Goal: Transaction & Acquisition: Book appointment/travel/reservation

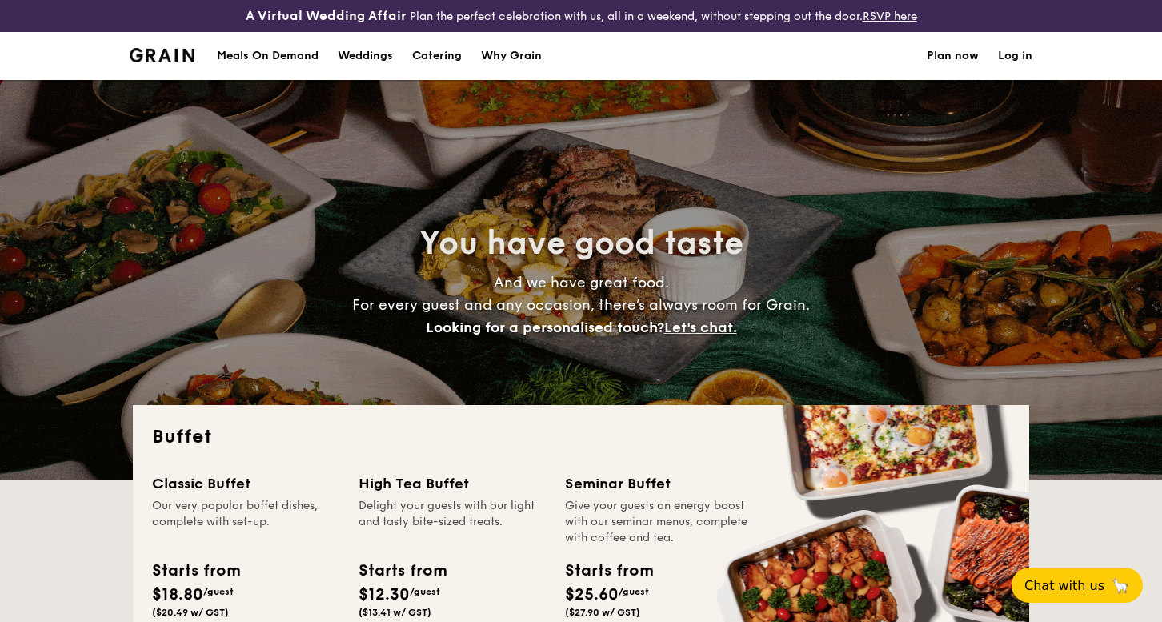
select select
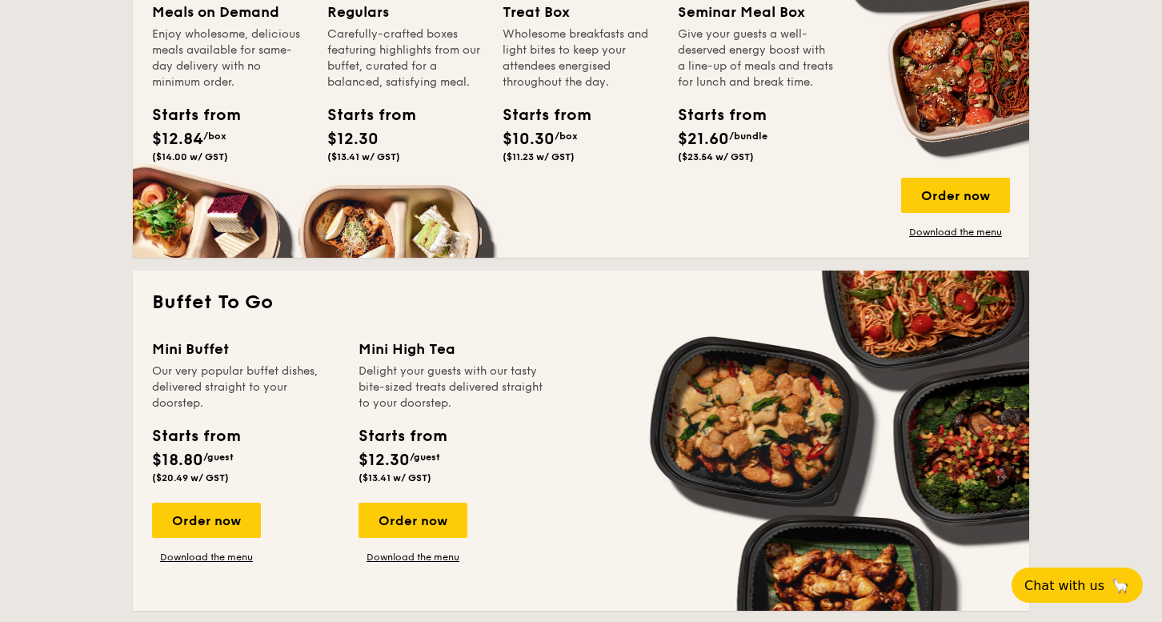
scroll to position [894, 0]
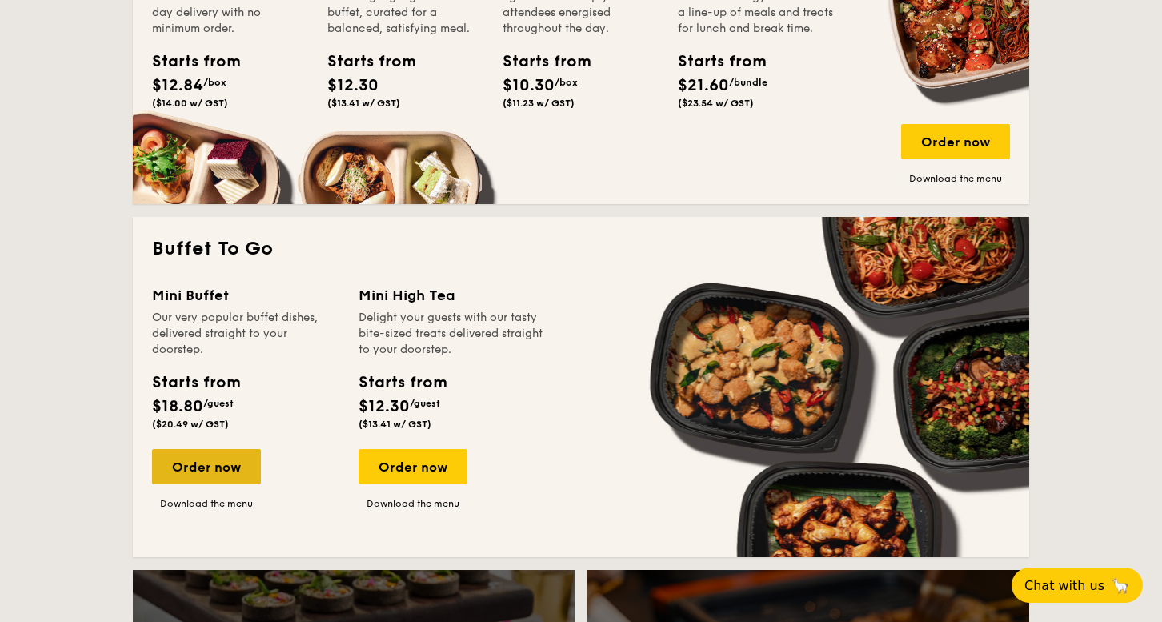
click at [227, 460] on div "Order now" at bounding box center [206, 466] width 109 height 35
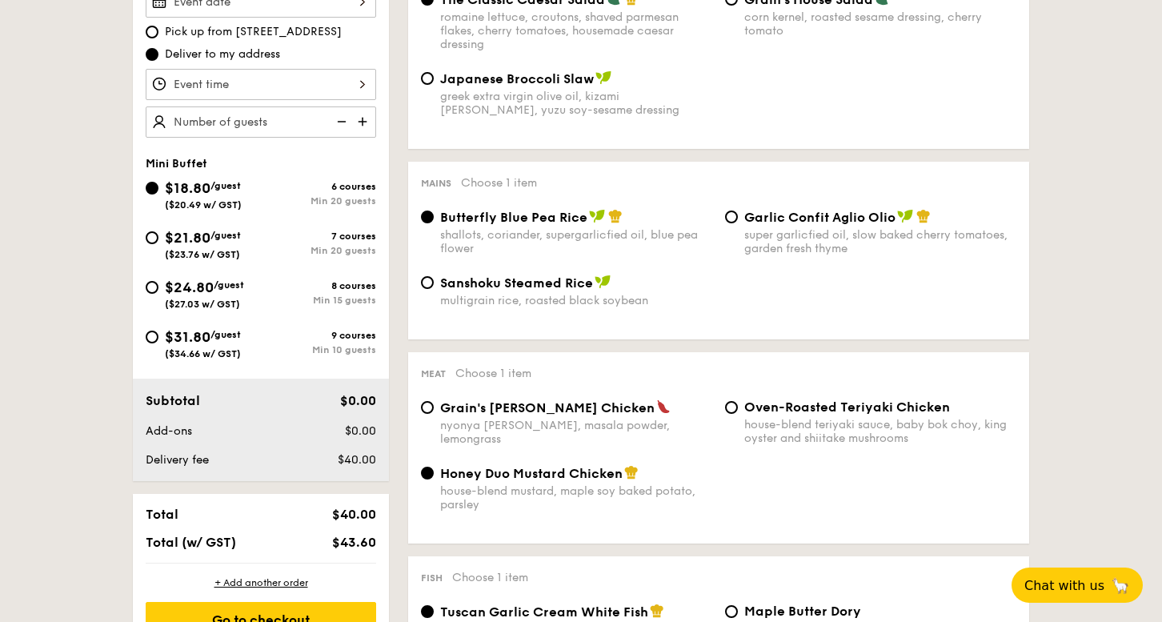
scroll to position [538, 0]
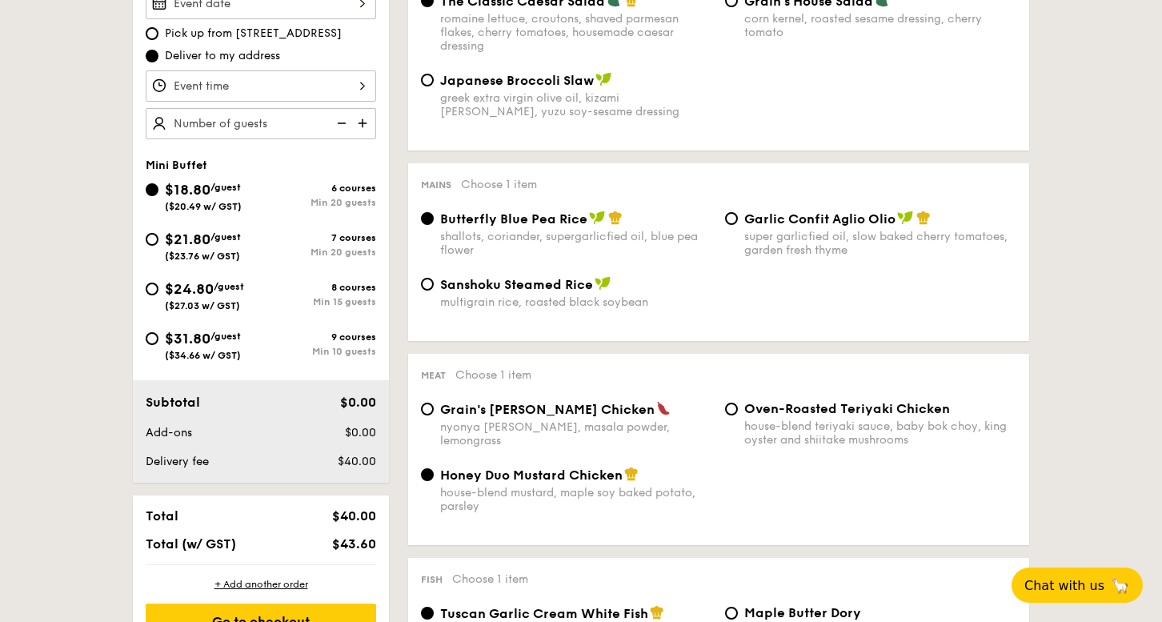
click at [298, 122] on input "text" at bounding box center [261, 123] width 230 height 31
drag, startPoint x: 121, startPoint y: 195, endPoint x: 87, endPoint y: 223, distance: 43.7
type input "20 guests"
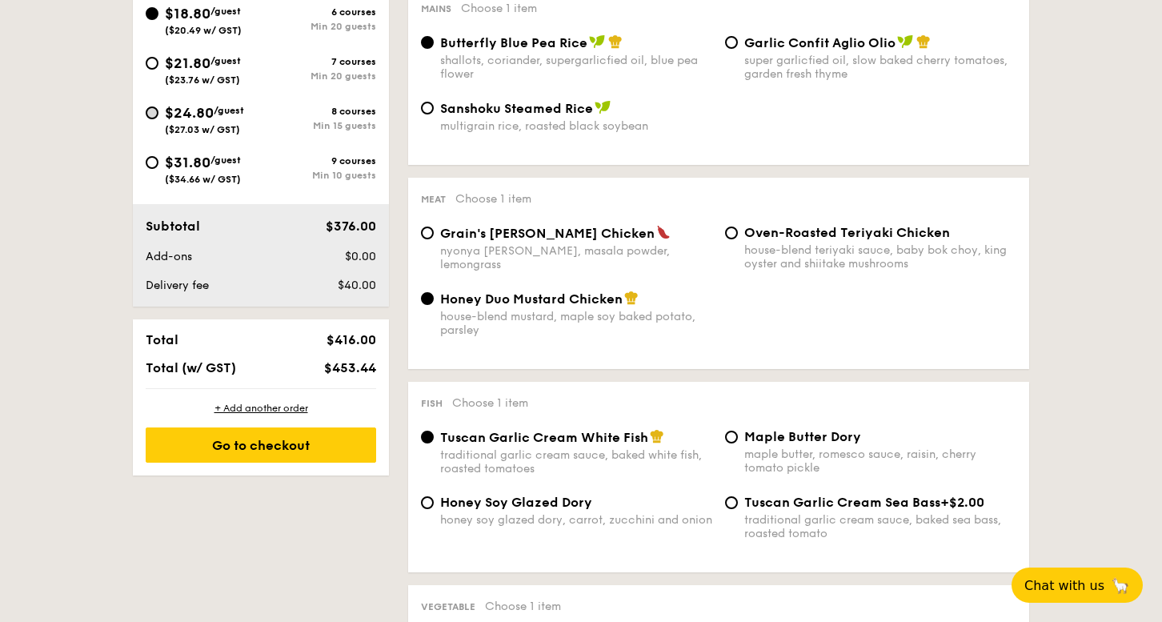
scroll to position [698, 0]
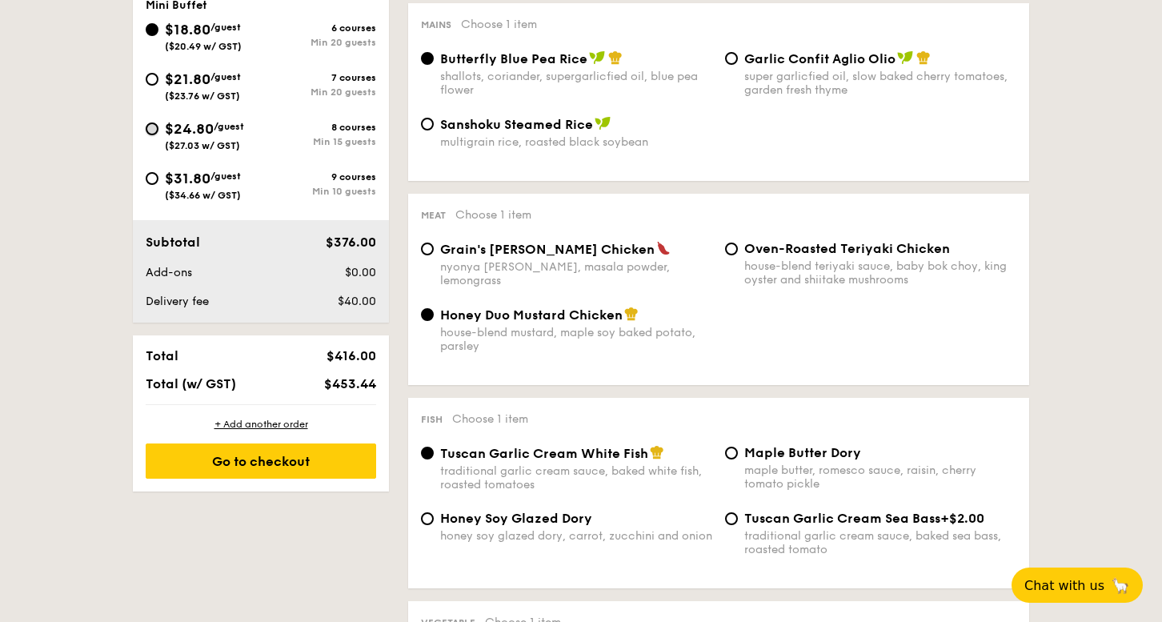
click at [154, 126] on input "$24.80 /guest ($27.03 w/ GST) 8 courses Min 15 guests" at bounding box center [152, 128] width 13 height 13
radio input "true"
radio input "false"
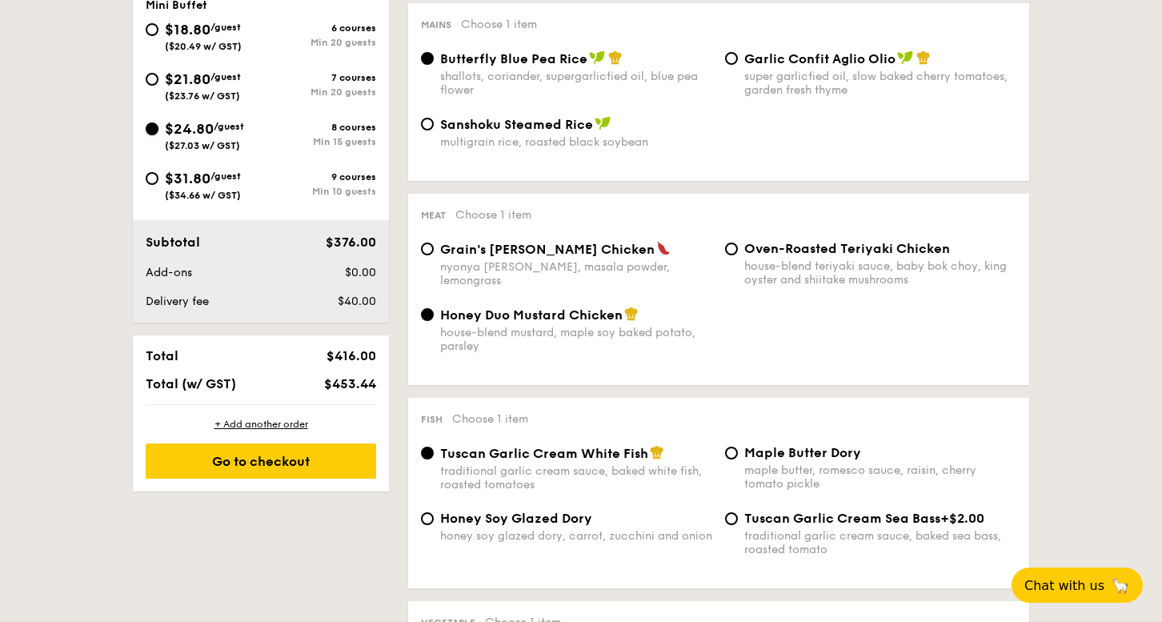
radio input "true"
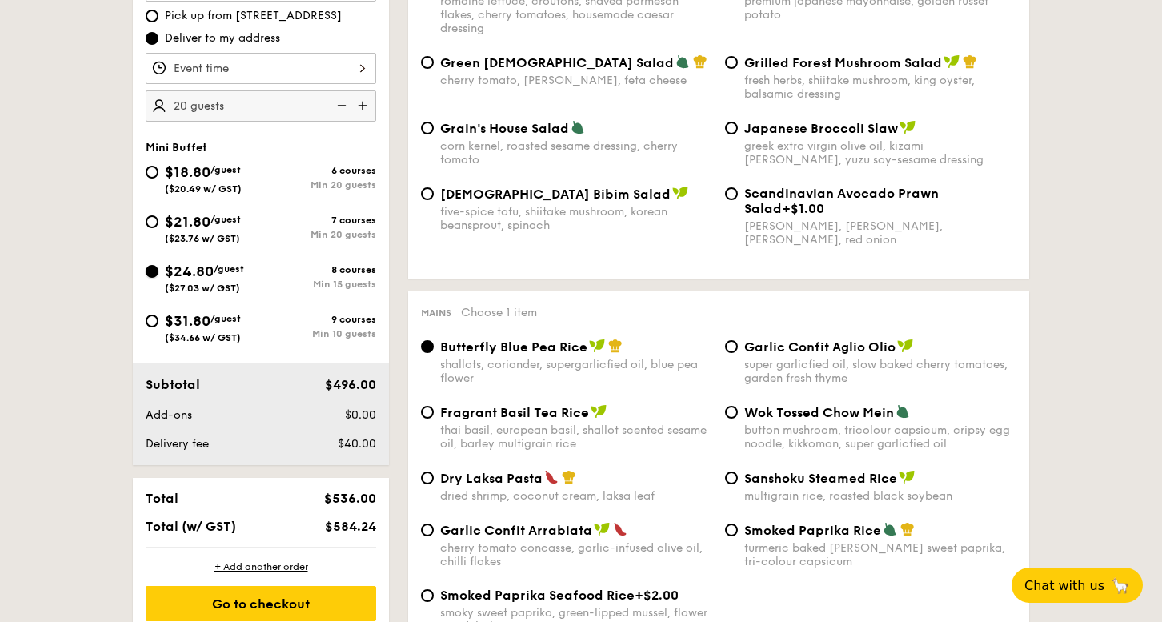
scroll to position [406, 0]
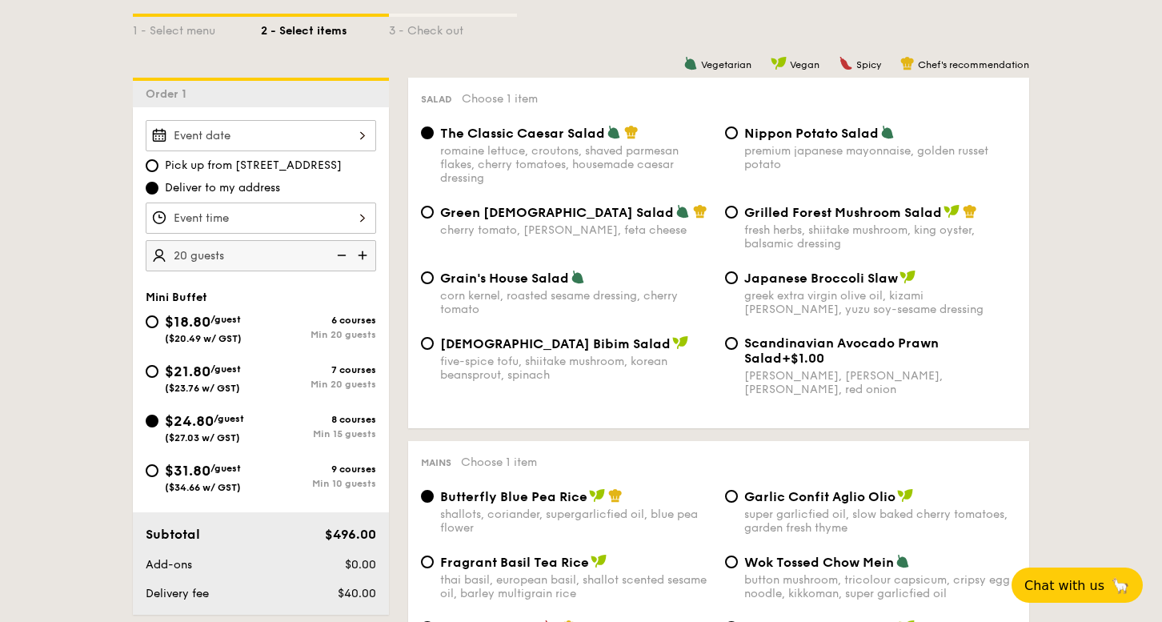
click at [341, 258] on img at bounding box center [340, 255] width 24 height 30
type input "15 guests"
click at [341, 258] on img at bounding box center [340, 255] width 24 height 30
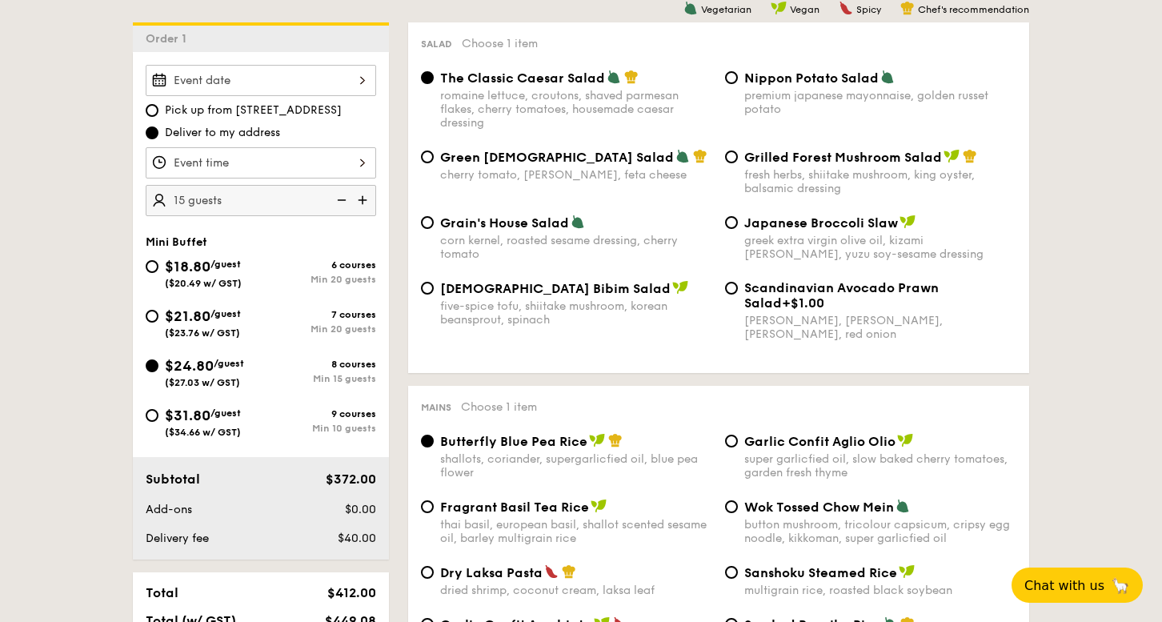
scroll to position [485, 0]
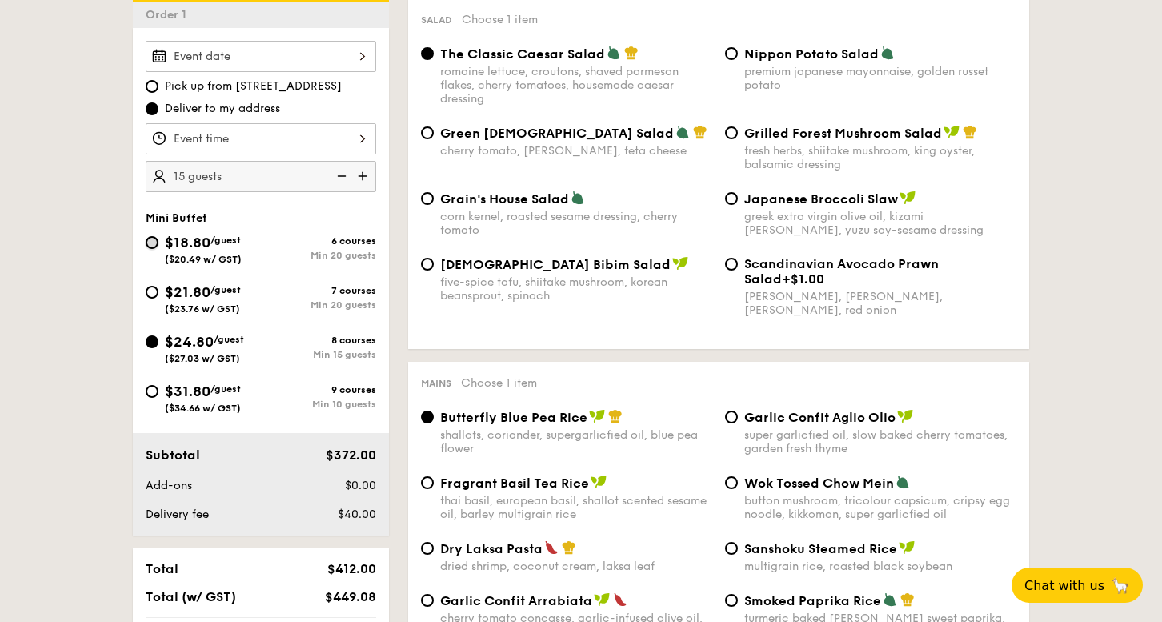
click at [147, 244] on input "$18.80 /guest ($20.49 w/ GST) 6 courses Min 20 guests" at bounding box center [152, 242] width 13 height 13
radio input "true"
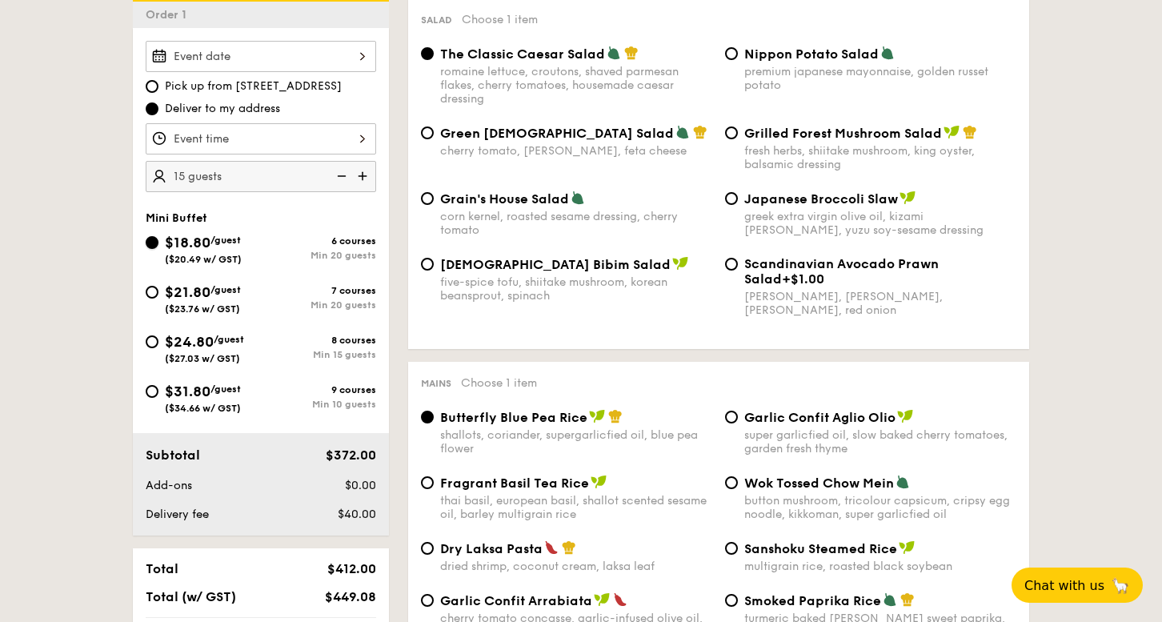
radio input "true"
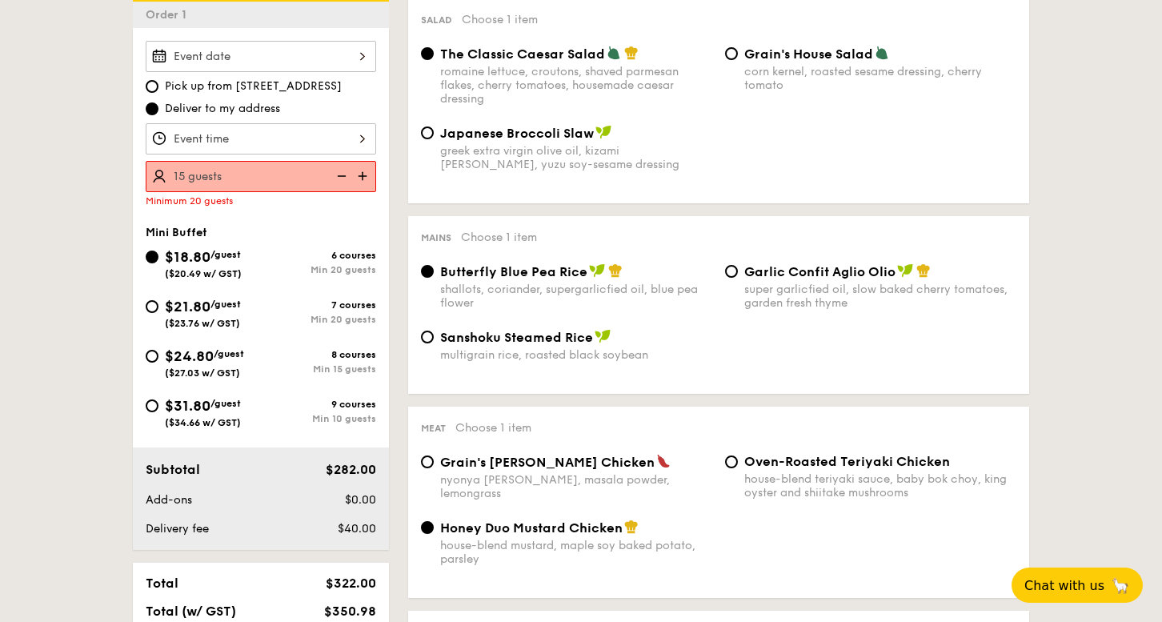
click at [362, 175] on img at bounding box center [364, 176] width 24 height 30
type input "20 guests"
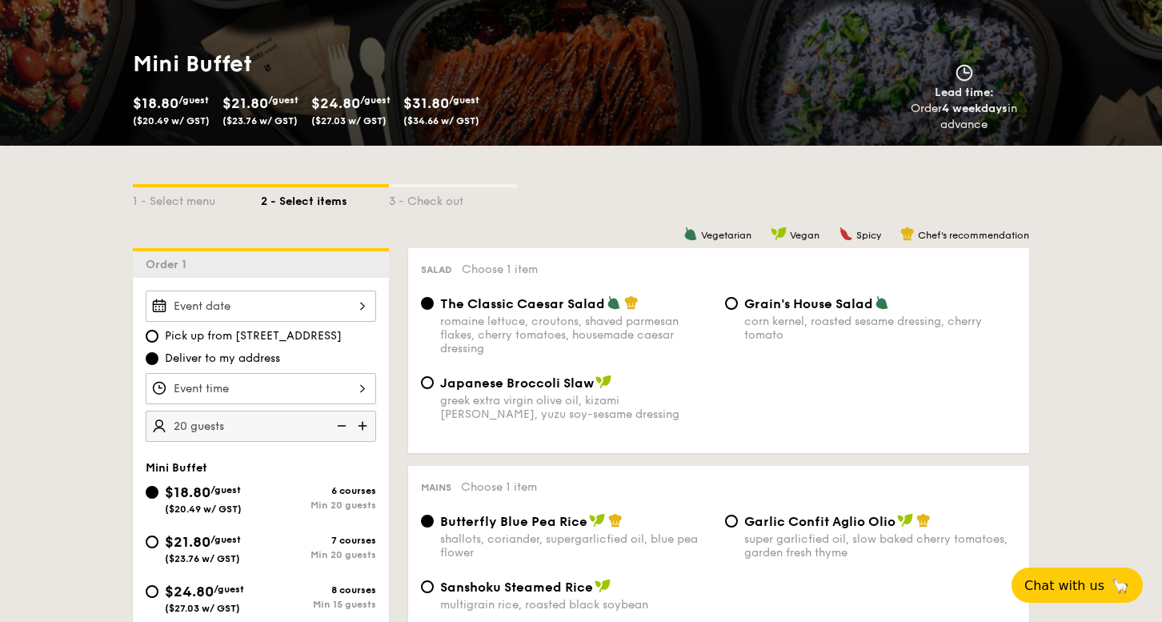
scroll to position [229, 0]
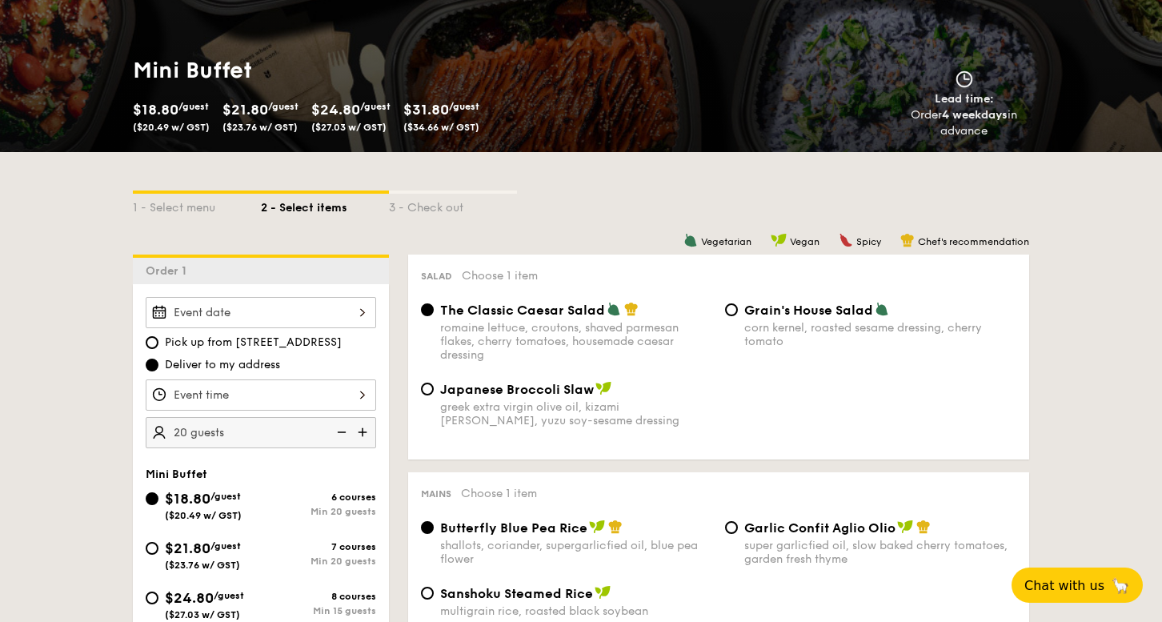
click at [337, 310] on input "Smoked Mesquite Whole Chicken brined in our in-house blend of herbs and spices,…" at bounding box center [261, 312] width 230 height 31
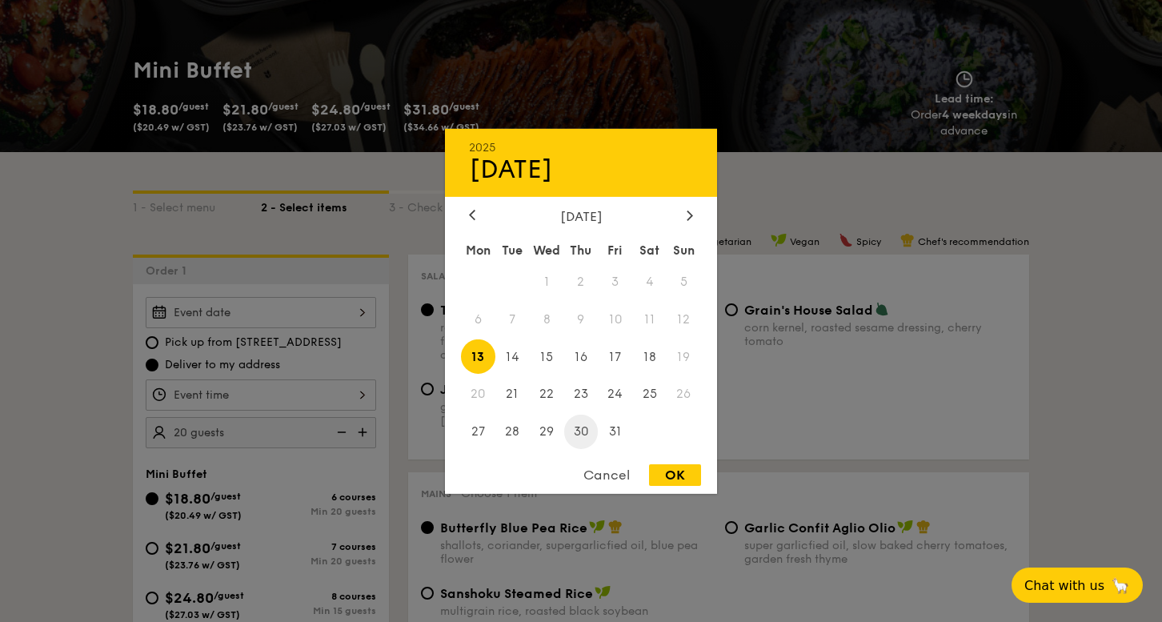
click at [586, 431] on span "30" at bounding box center [581, 431] width 34 height 34
click at [676, 481] on div "OK" at bounding box center [675, 475] width 52 height 22
type input "[DATE]"
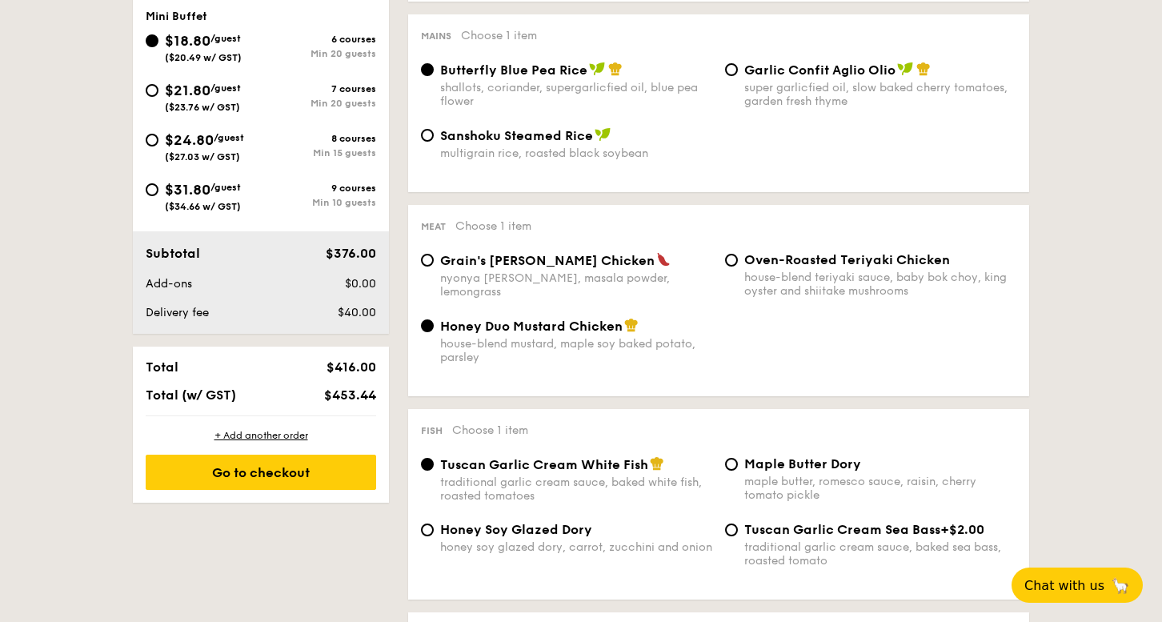
scroll to position [581, 0]
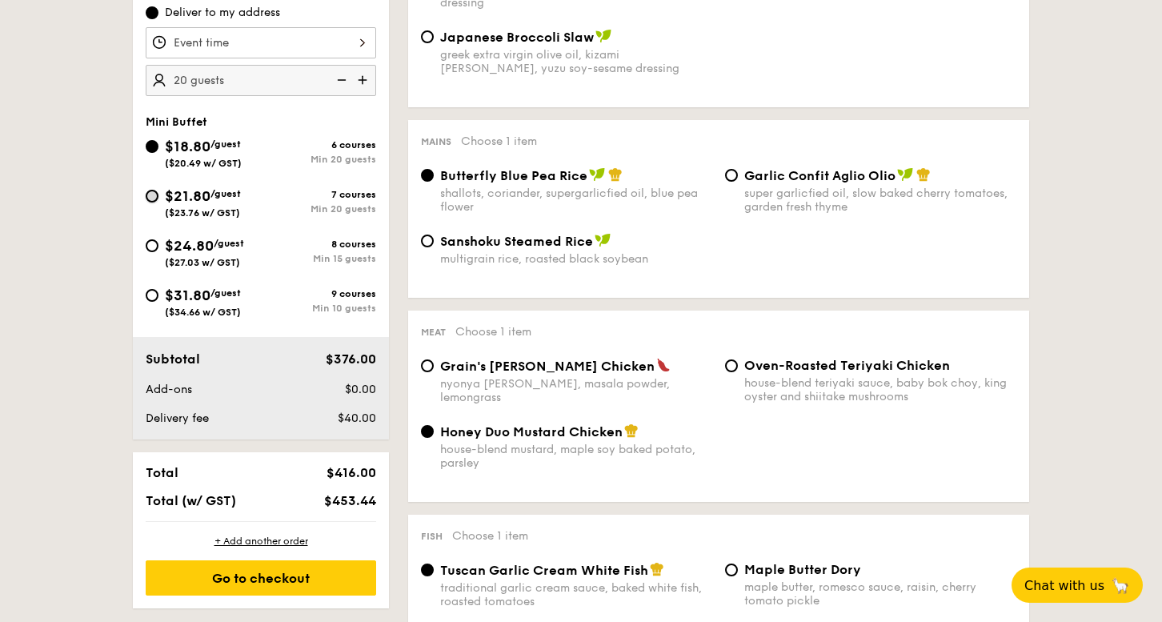
click at [156, 195] on input "$21.80 /guest ($23.76 w/ GST) 7 courses Min 20 guests" at bounding box center [152, 196] width 13 height 13
radio input "true"
radio input "false"
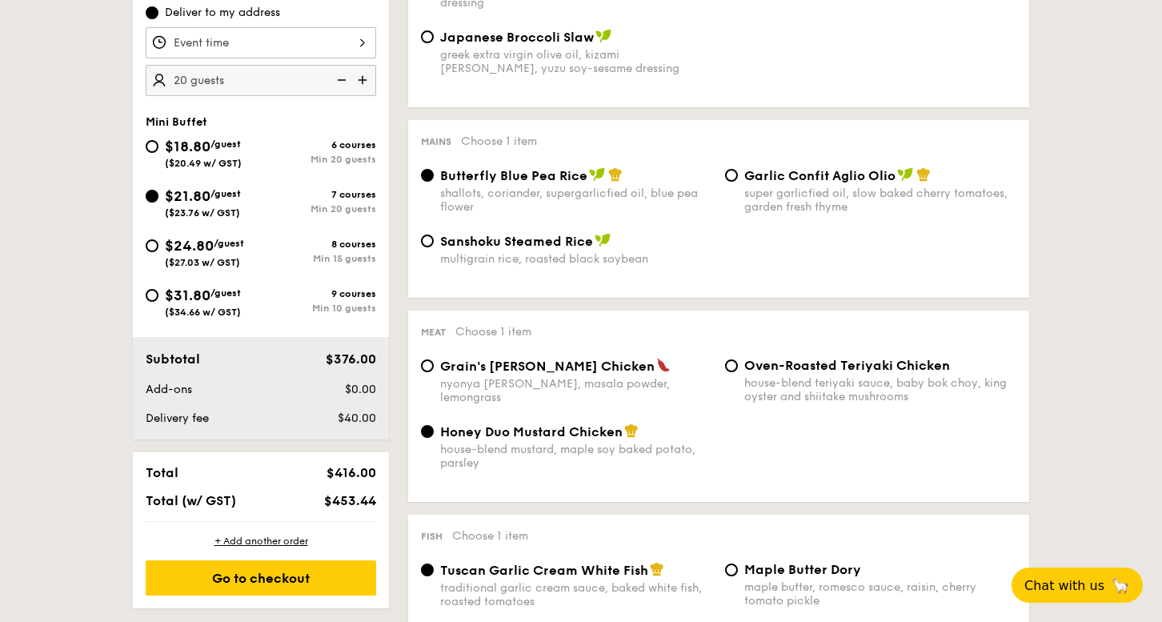
radio input "true"
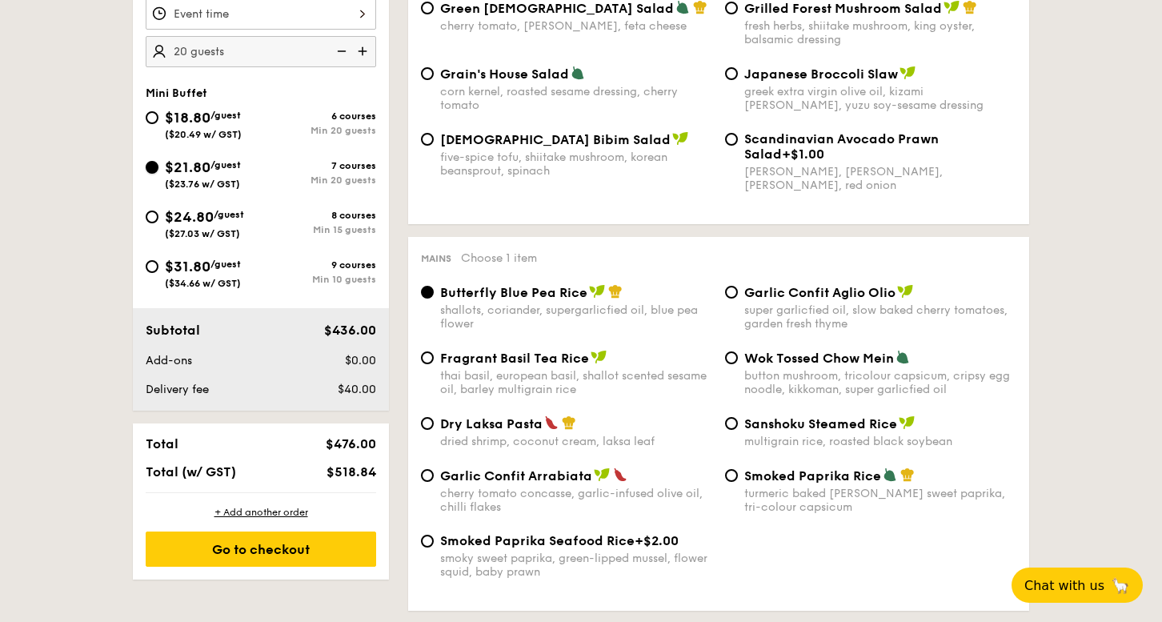
scroll to position [613, 0]
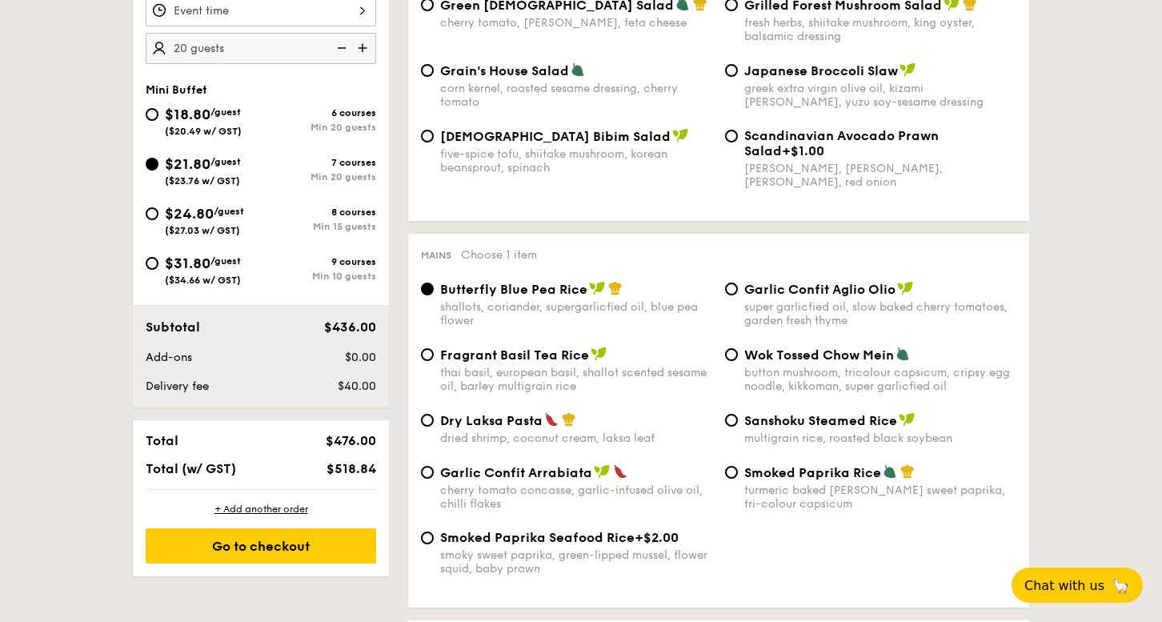
click at [599, 282] on img at bounding box center [597, 288] width 16 height 14
click at [434, 282] on input "Butterfly Blue Pea Rice shallots, coriander, supergarlicfied oil, blue pea flow…" at bounding box center [427, 288] width 13 height 13
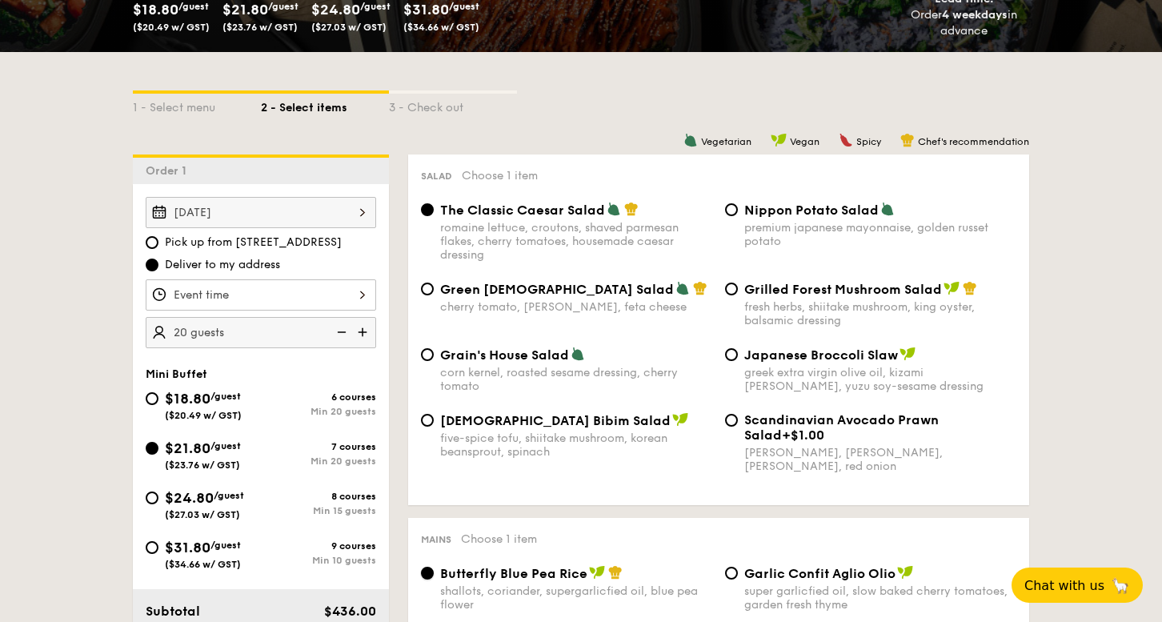
scroll to position [0, 0]
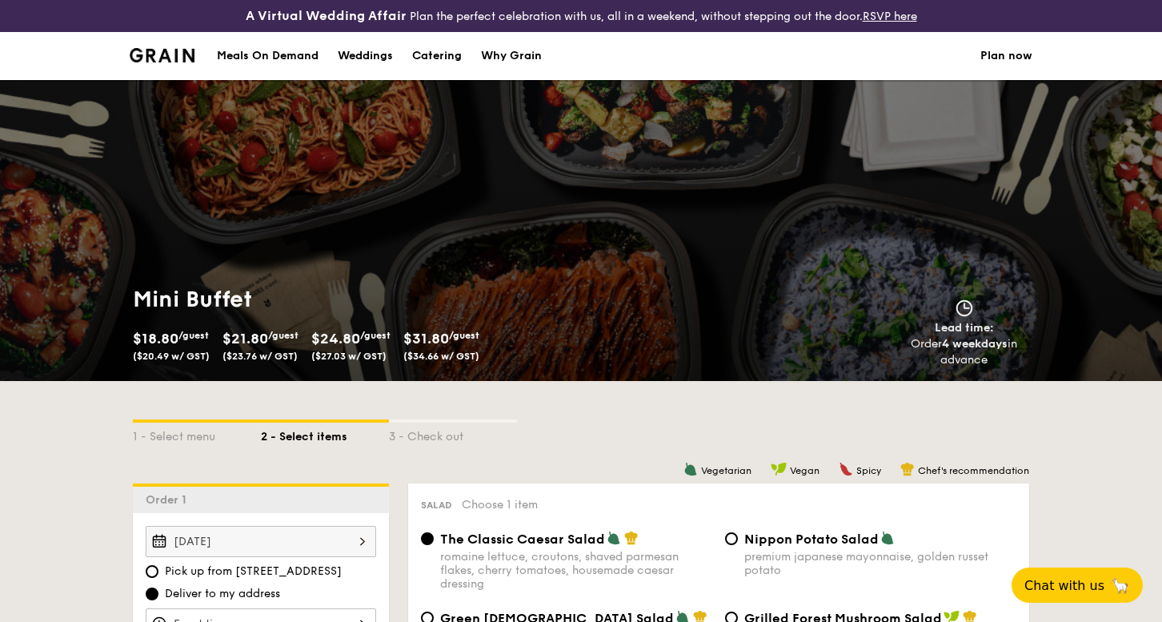
select select
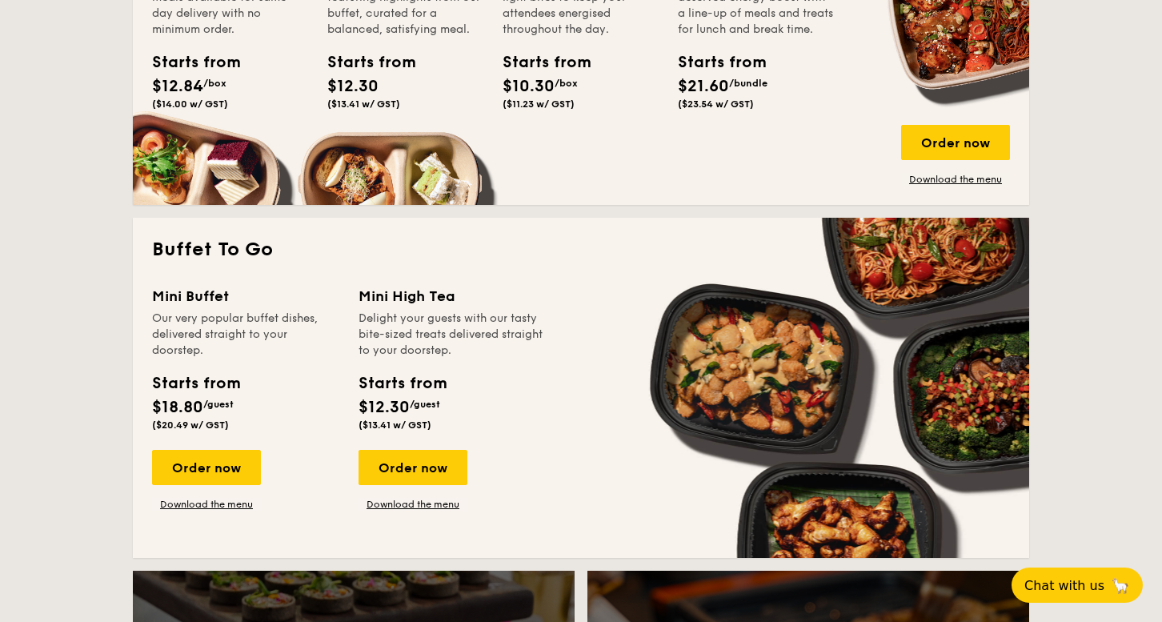
scroll to position [919, 0]
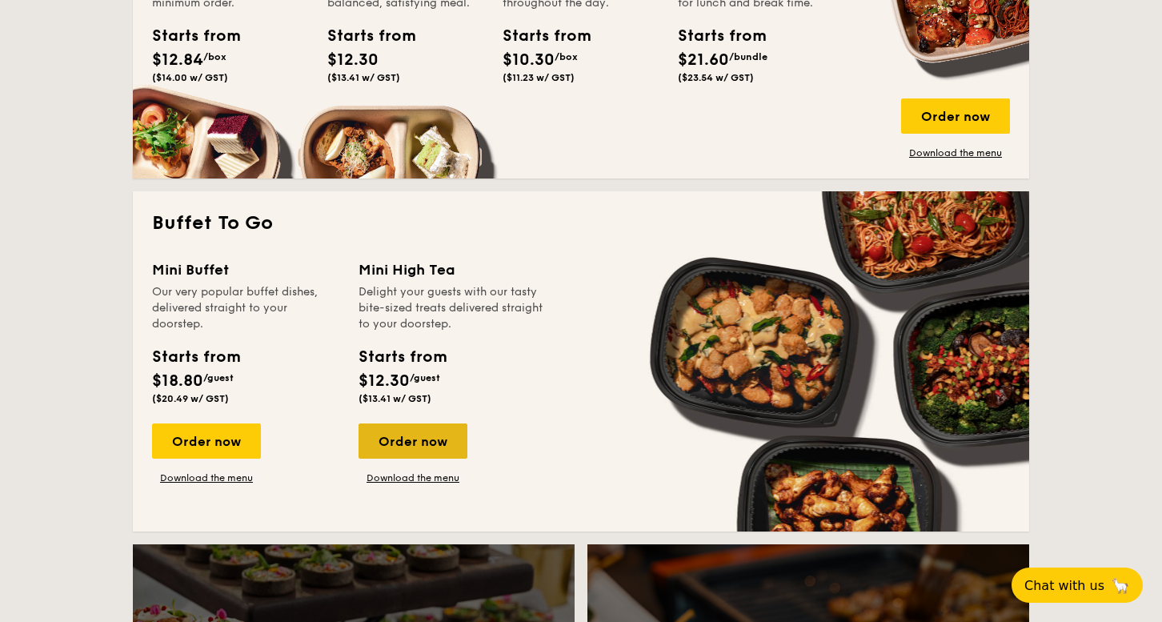
click at [418, 445] on div "Order now" at bounding box center [412, 440] width 109 height 35
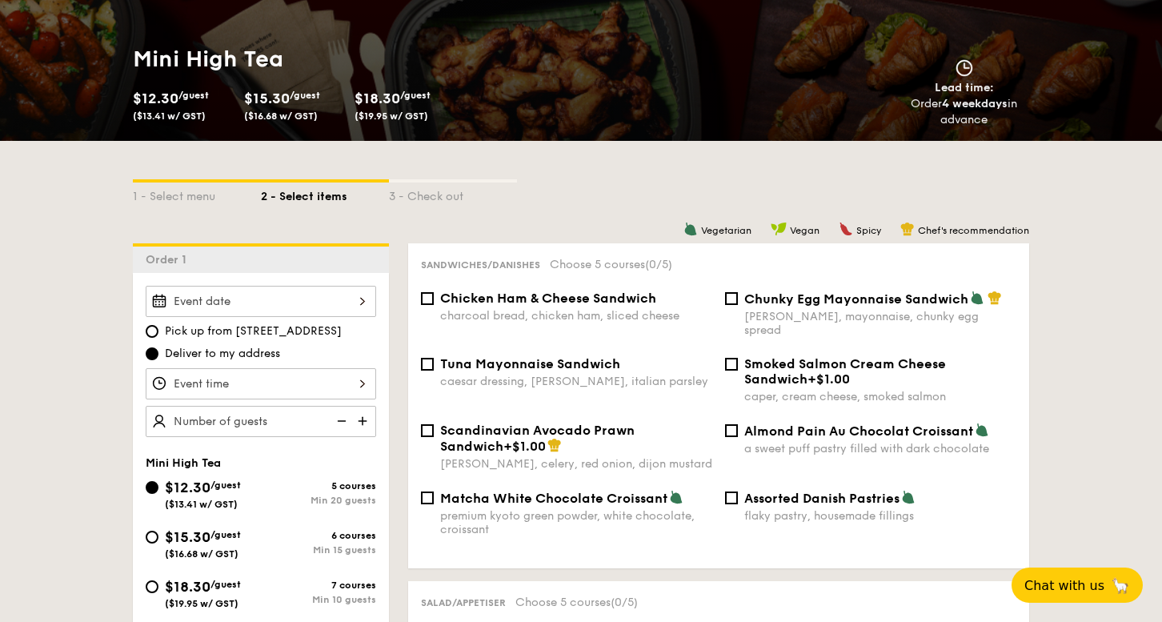
scroll to position [322, 0]
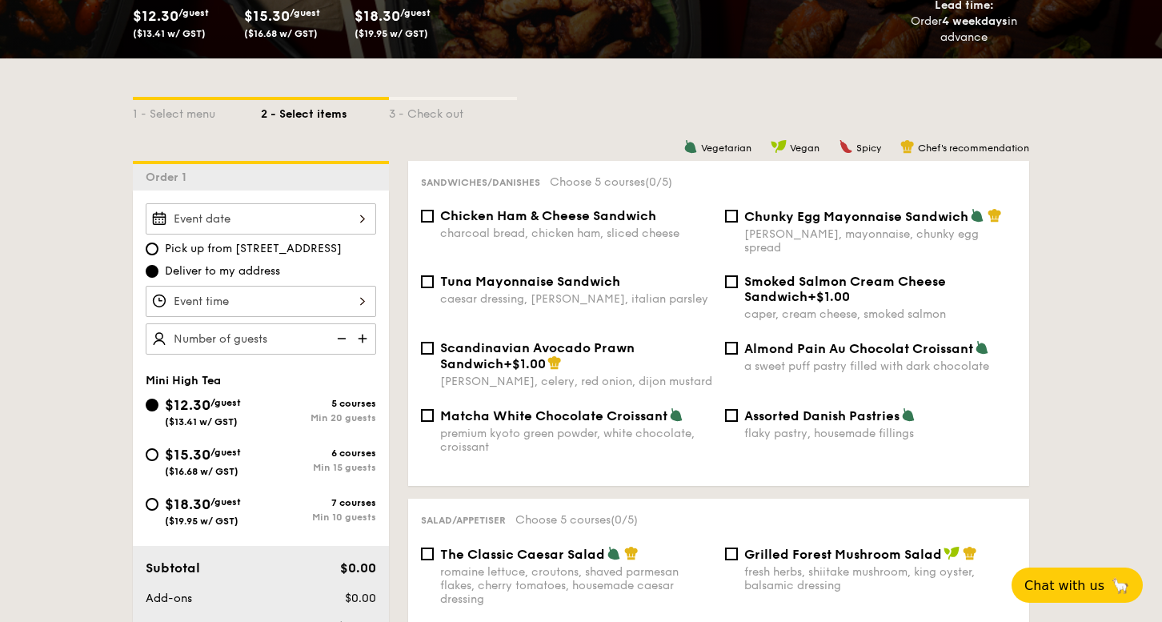
click at [261, 299] on input "Takeaway Arabica Coffee packed in a takeaway box with [PERSON_NAME], sugar, and…" at bounding box center [261, 301] width 230 height 31
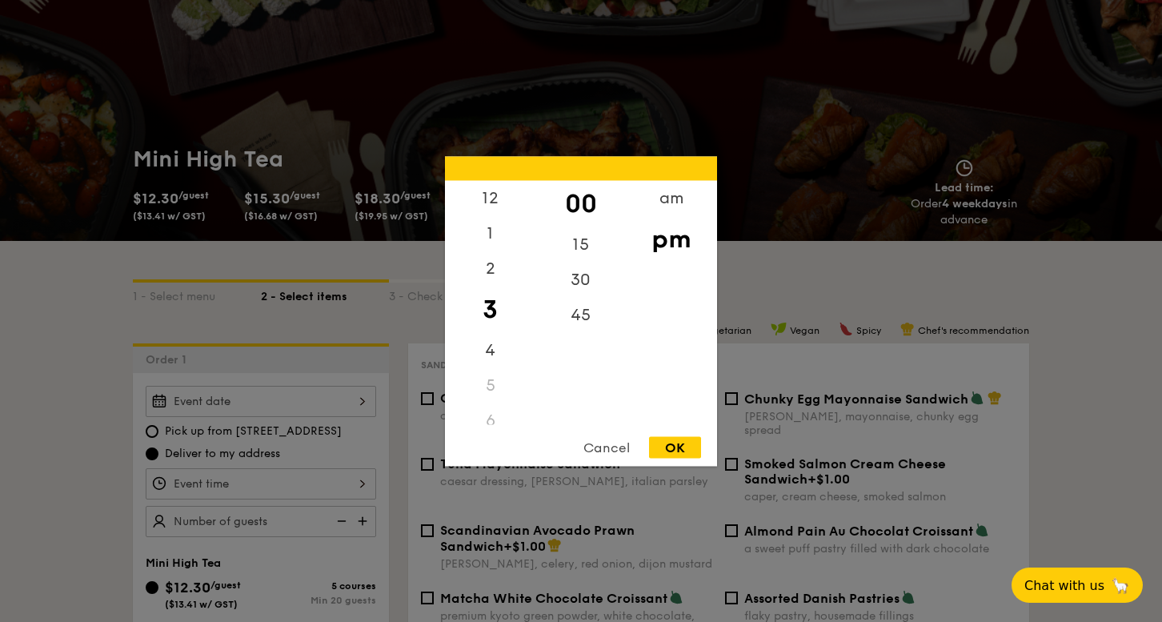
scroll to position [0, 0]
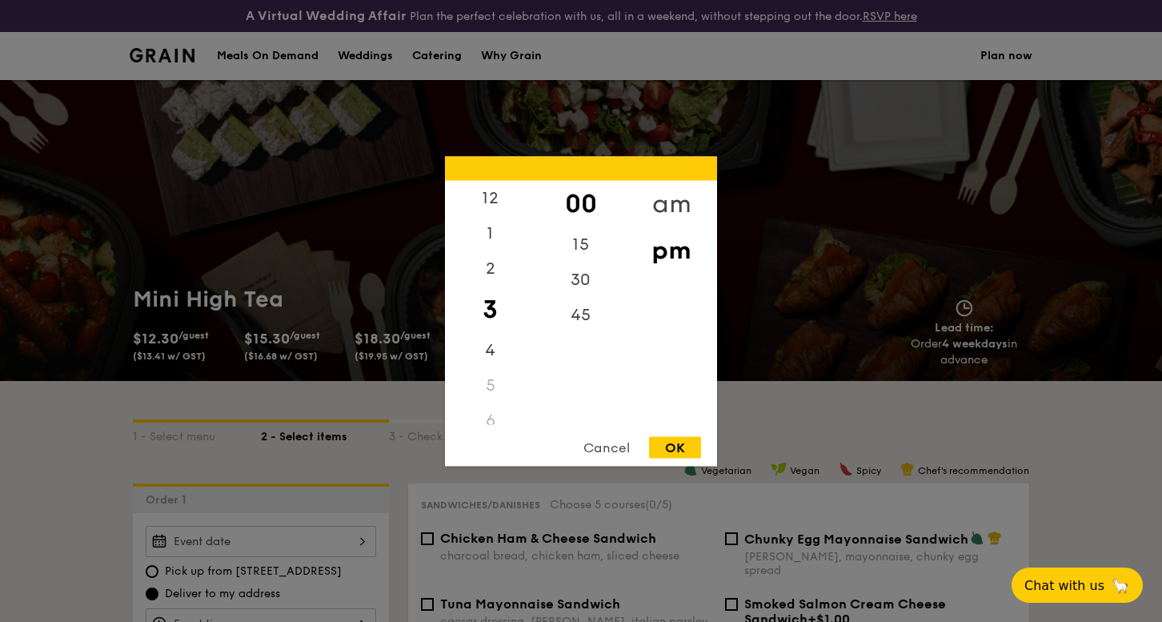
click at [682, 209] on div "am" at bounding box center [671, 203] width 90 height 46
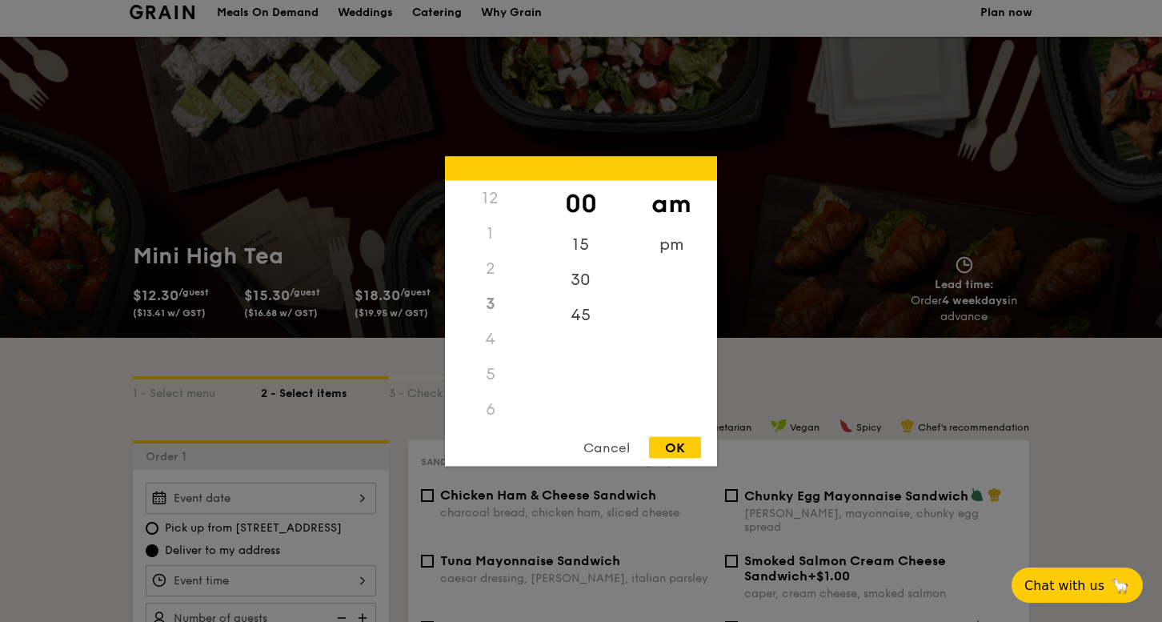
scroll to position [110, 0]
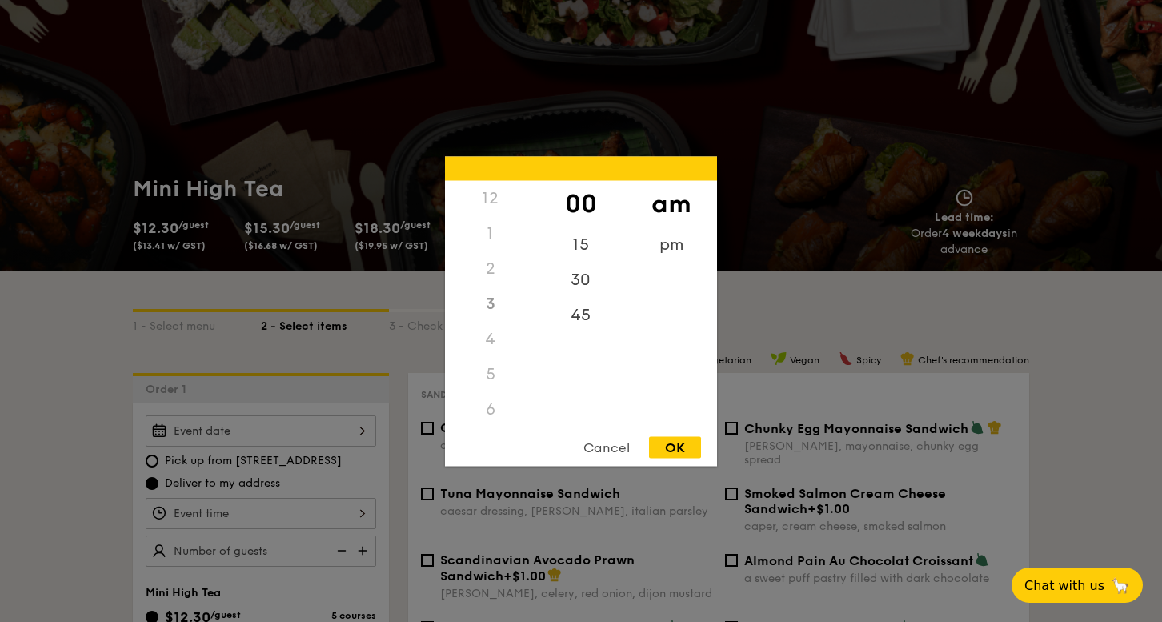
click at [482, 206] on div "12" at bounding box center [490, 197] width 90 height 35
click at [490, 232] on div "1" at bounding box center [490, 232] width 90 height 35
drag, startPoint x: 494, startPoint y: 274, endPoint x: 496, endPoint y: 291, distance: 17.8
click at [496, 291] on div "3" at bounding box center [490, 303] width 90 height 35
drag, startPoint x: 492, startPoint y: 321, endPoint x: 491, endPoint y: 348, distance: 27.2
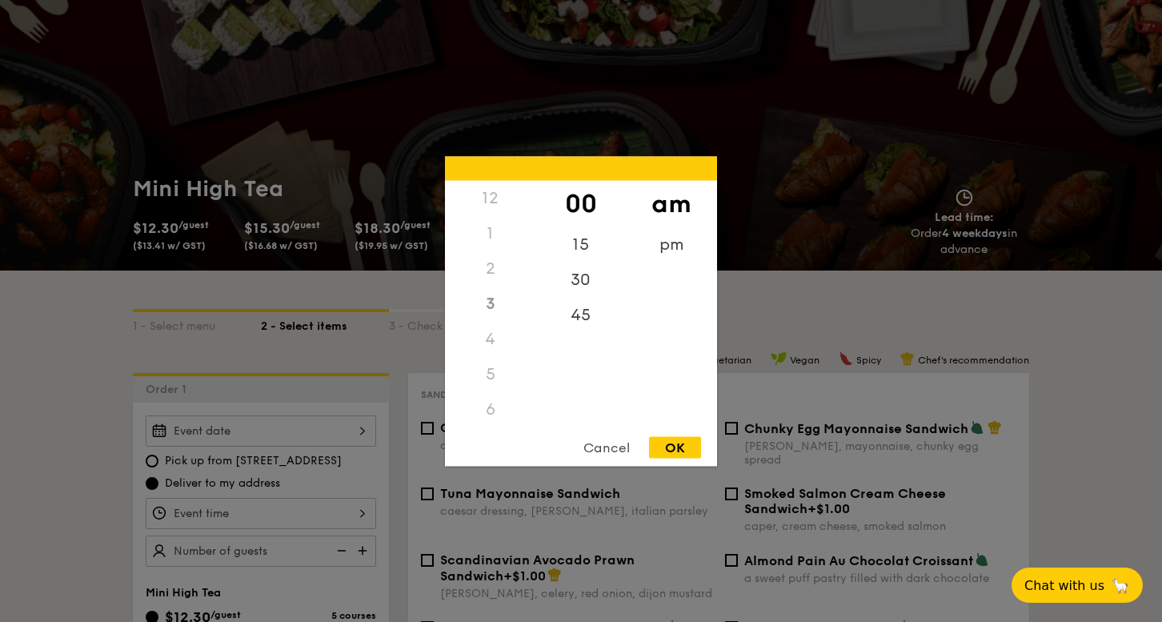
click at [491, 348] on div "4" at bounding box center [490, 338] width 90 height 35
click at [492, 213] on div "12" at bounding box center [490, 197] width 90 height 35
click at [495, 198] on div "12" at bounding box center [490, 197] width 90 height 35
drag, startPoint x: 504, startPoint y: 214, endPoint x: 494, endPoint y: 195, distance: 21.1
click at [494, 195] on div "12" at bounding box center [490, 197] width 90 height 35
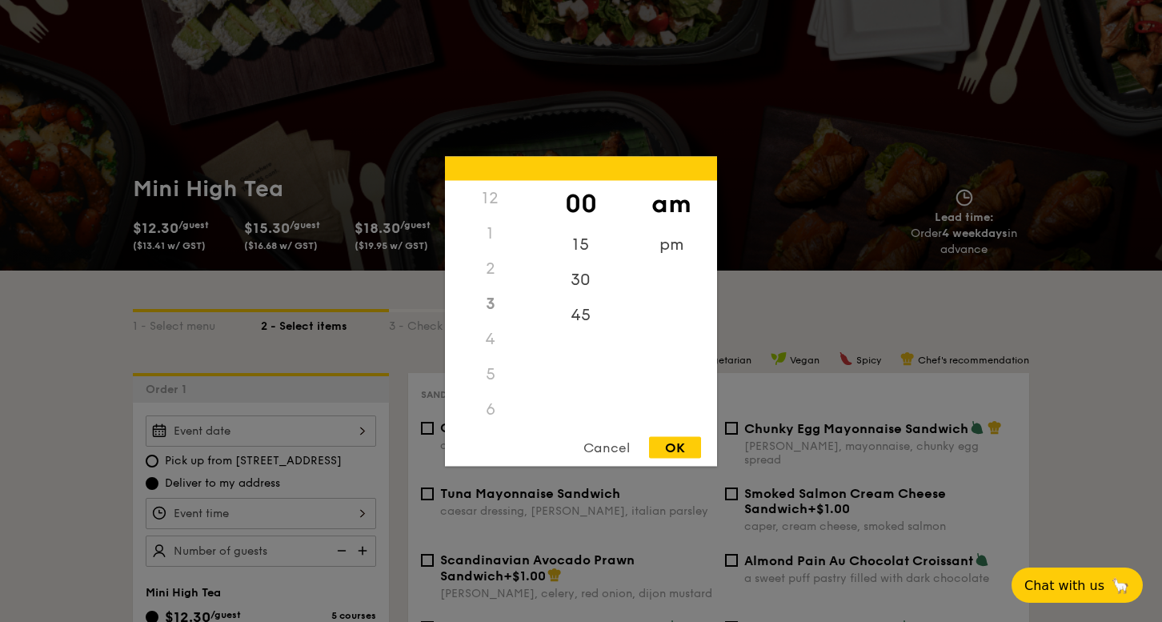
click at [489, 366] on div "5" at bounding box center [490, 373] width 90 height 35
drag, startPoint x: 498, startPoint y: 394, endPoint x: 569, endPoint y: 286, distance: 128.3
click at [492, 375] on div "5" at bounding box center [490, 373] width 90 height 35
click at [651, 242] on div "pm" at bounding box center [671, 249] width 90 height 46
click at [483, 187] on div "12" at bounding box center [490, 203] width 90 height 46
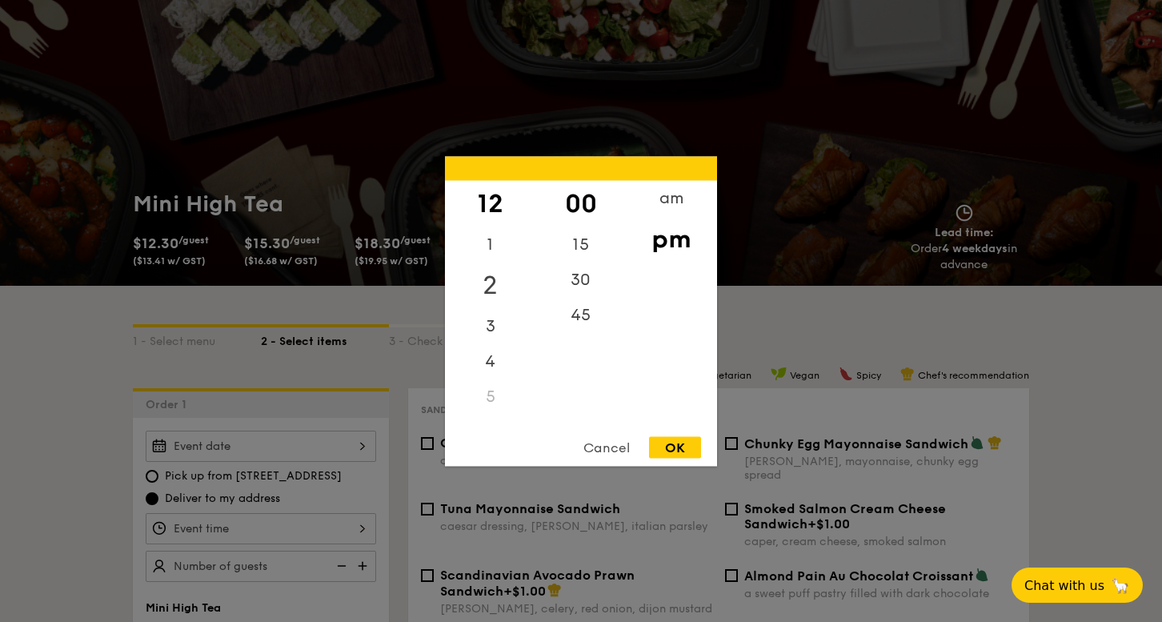
scroll to position [82, 0]
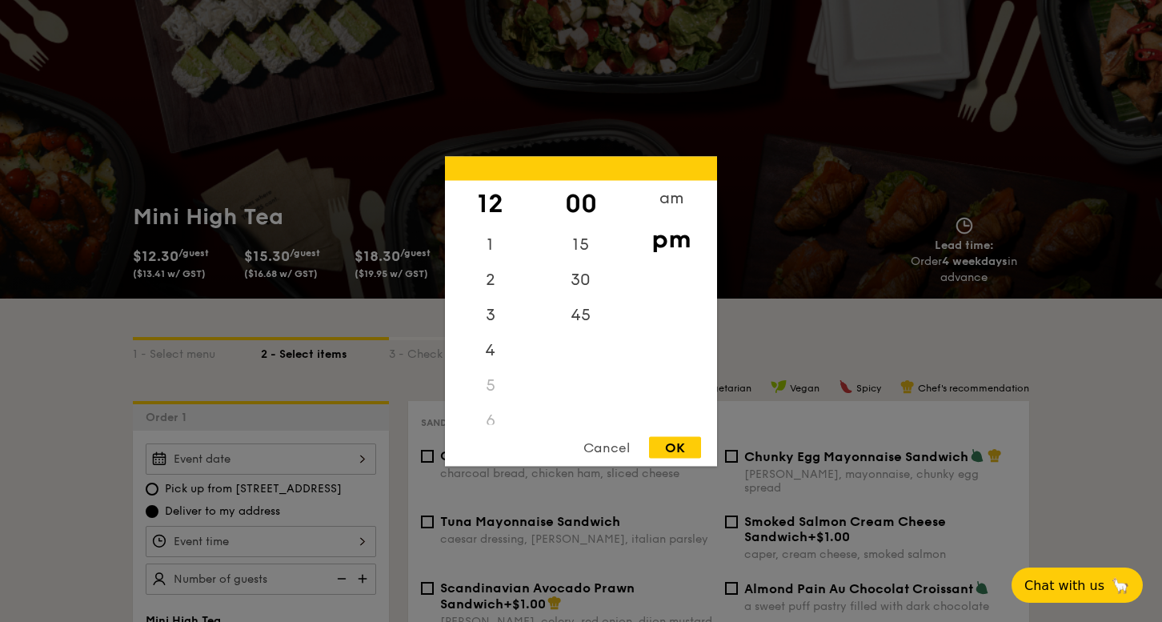
click at [607, 450] on div "Cancel" at bounding box center [606, 447] width 78 height 22
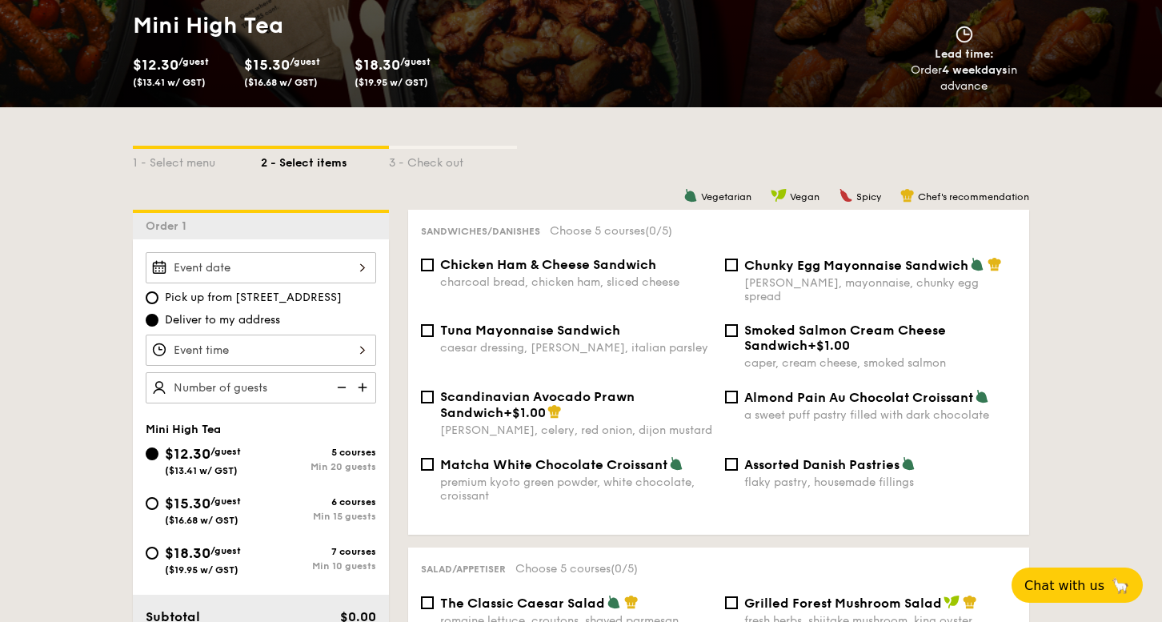
scroll to position [338, 0]
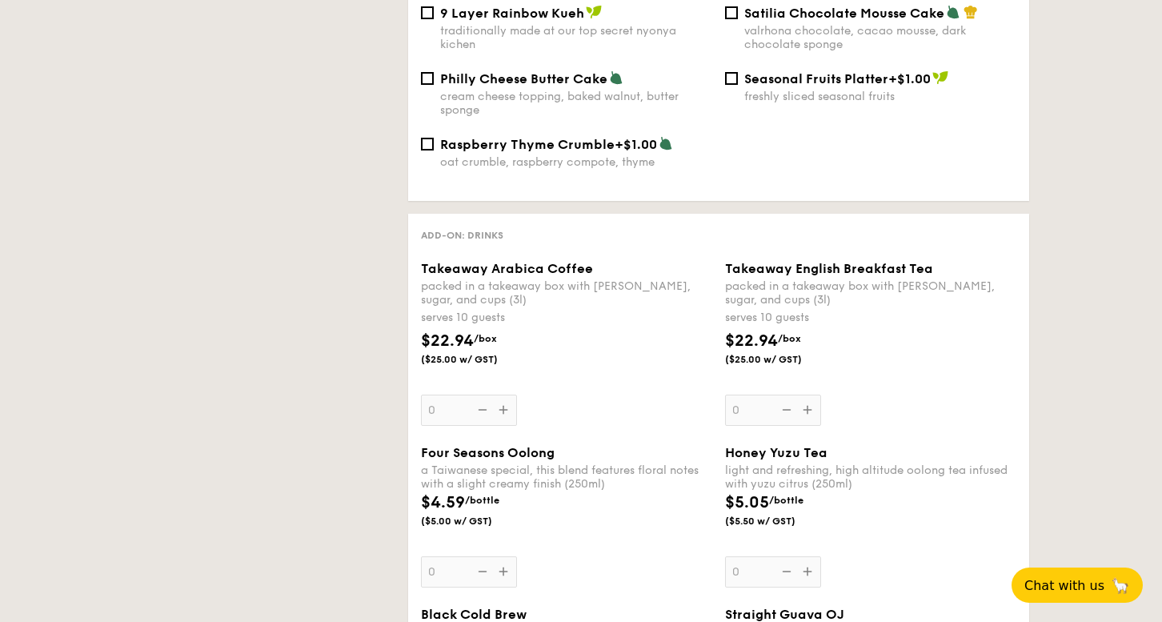
select select
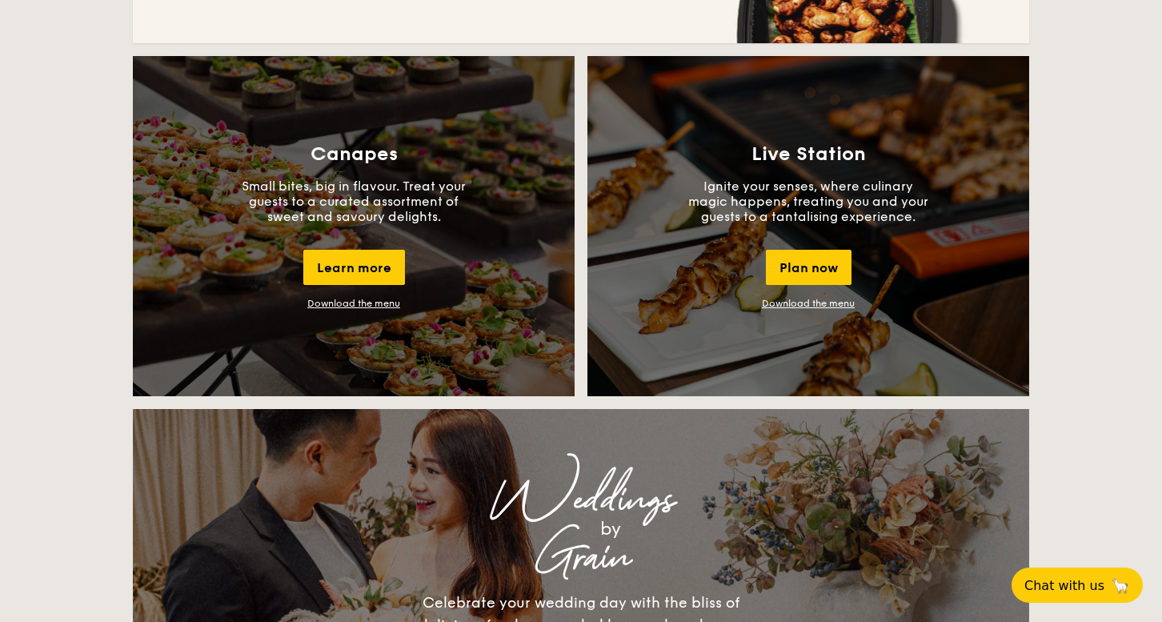
scroll to position [1408, 0]
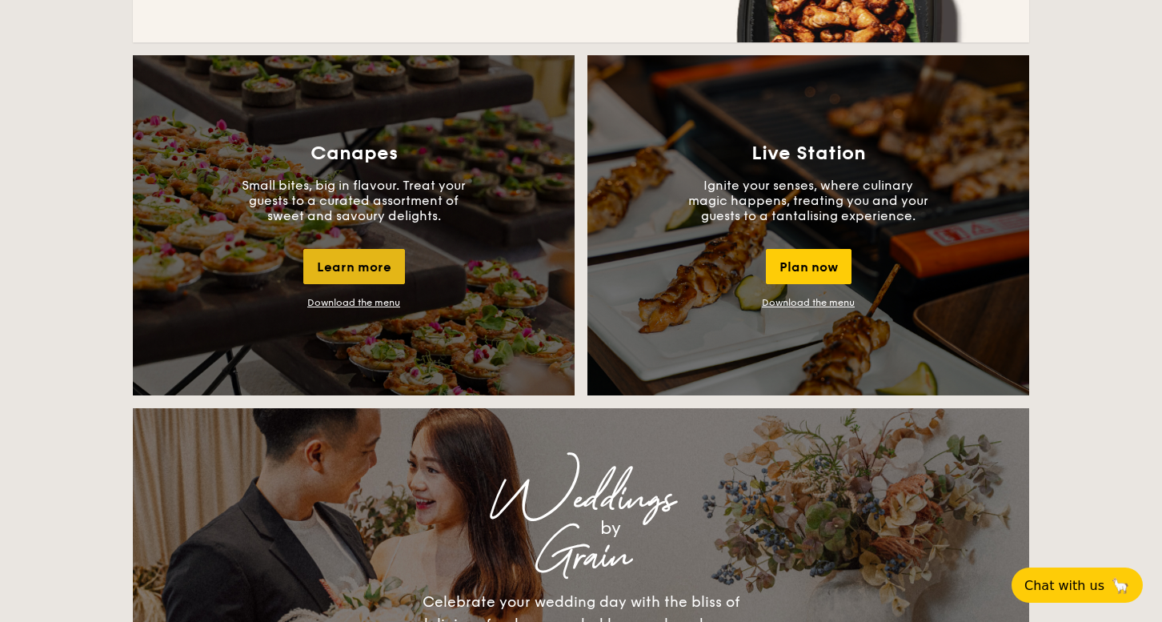
click at [370, 273] on div "Learn more" at bounding box center [354, 266] width 102 height 35
